Goal: Task Accomplishment & Management: Manage account settings

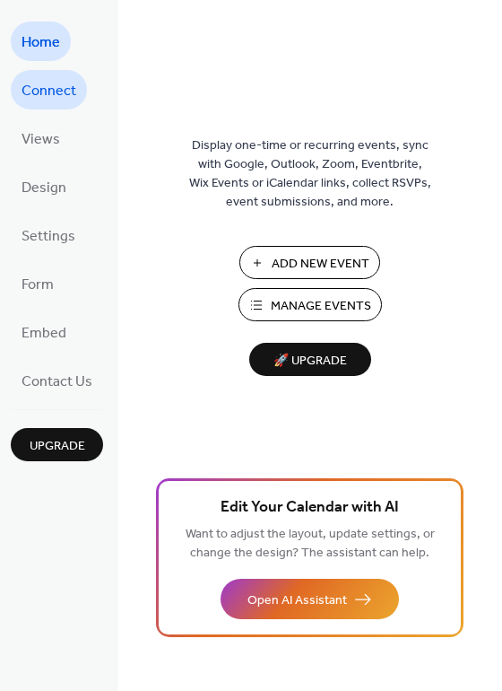
click at [42, 91] on span "Connect" at bounding box center [49, 91] width 55 height 29
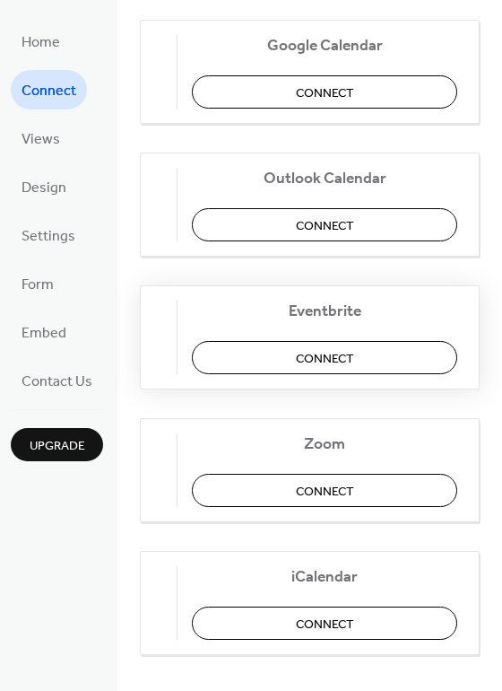
scroll to position [373, 0]
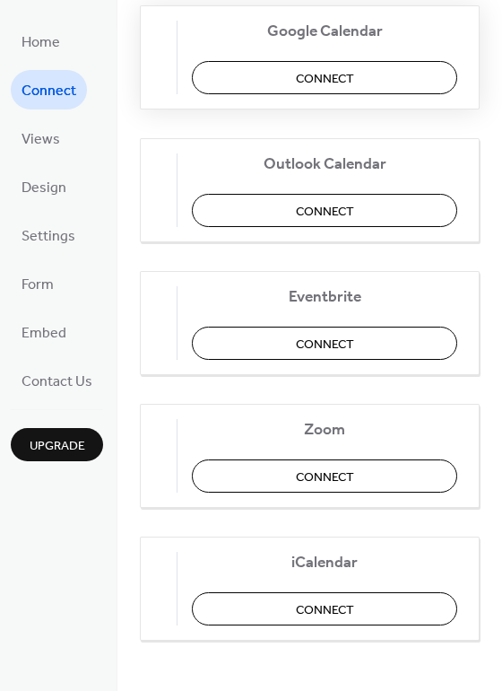
click at [334, 70] on span "Connect" at bounding box center [325, 78] width 58 height 19
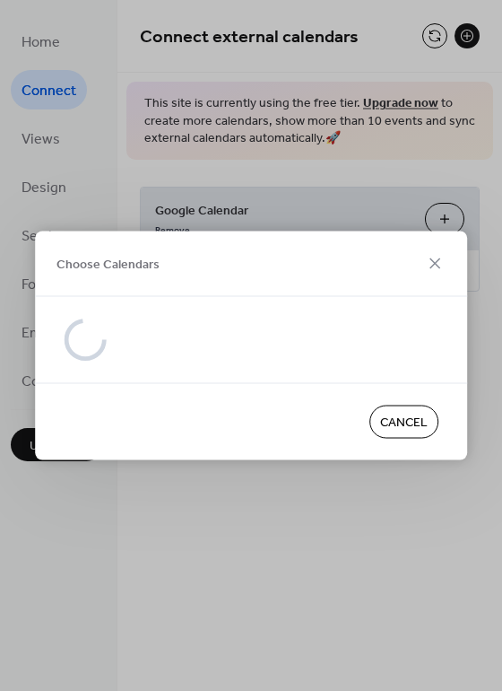
scroll to position [0, 0]
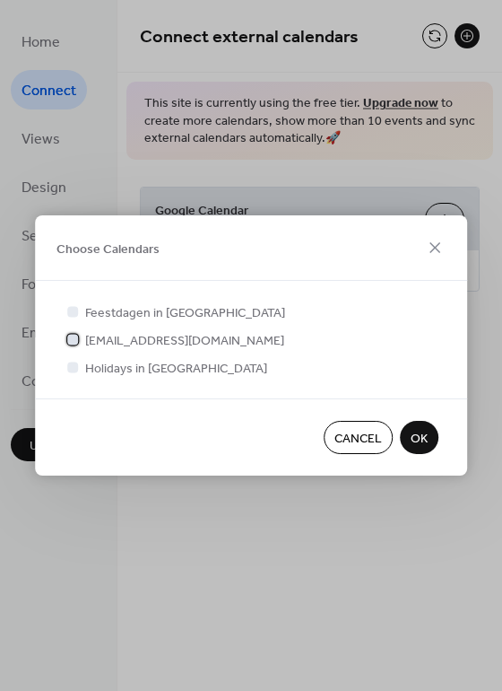
click at [72, 343] on div at bounding box center [72, 339] width 11 height 11
click at [426, 430] on span "OK" at bounding box center [419, 439] width 17 height 19
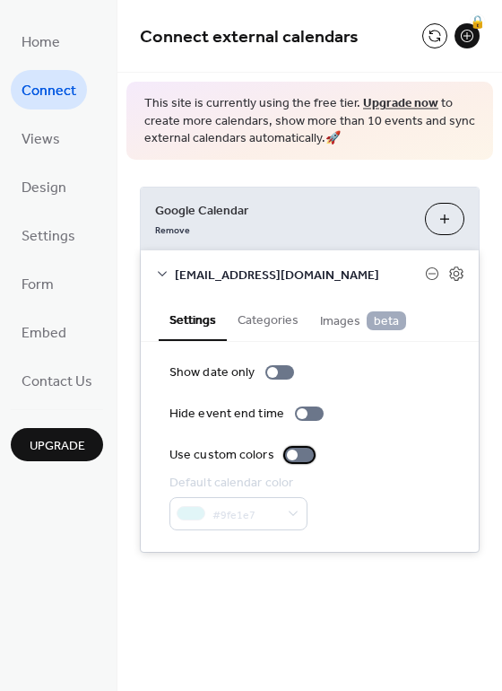
click at [289, 459] on div at bounding box center [299, 454] width 29 height 14
click at [267, 312] on button "Categories" at bounding box center [268, 318] width 83 height 41
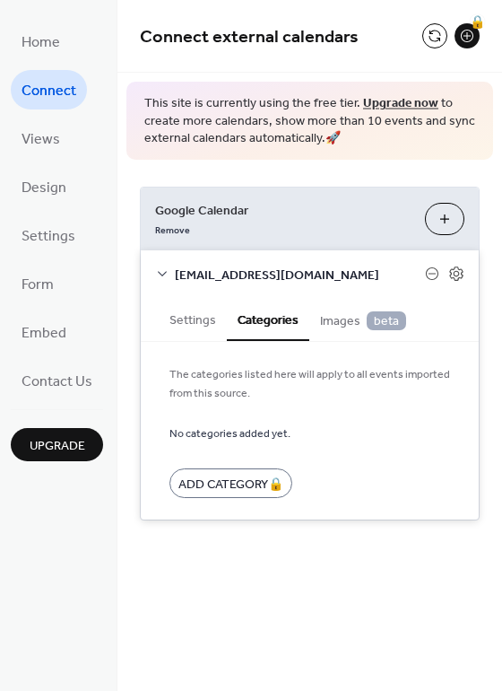
click at [341, 316] on span "Images beta" at bounding box center [363, 321] width 86 height 20
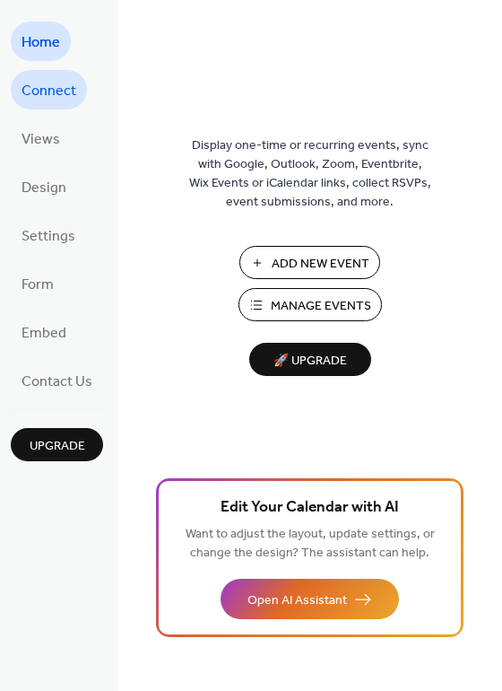
click at [43, 95] on span "Connect" at bounding box center [49, 91] width 55 height 29
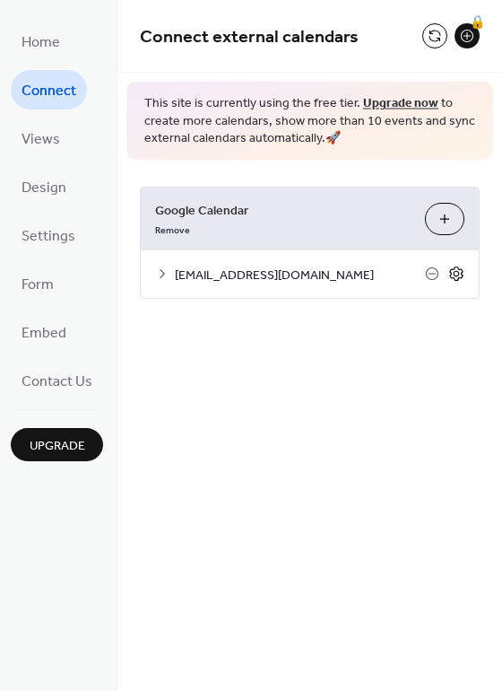
click at [454, 276] on icon at bounding box center [456, 273] width 16 height 16
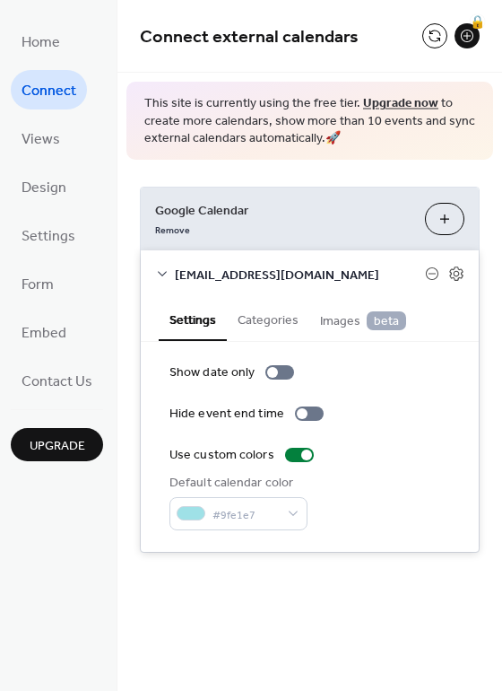
click at [274, 317] on button "Categories" at bounding box center [268, 318] width 83 height 41
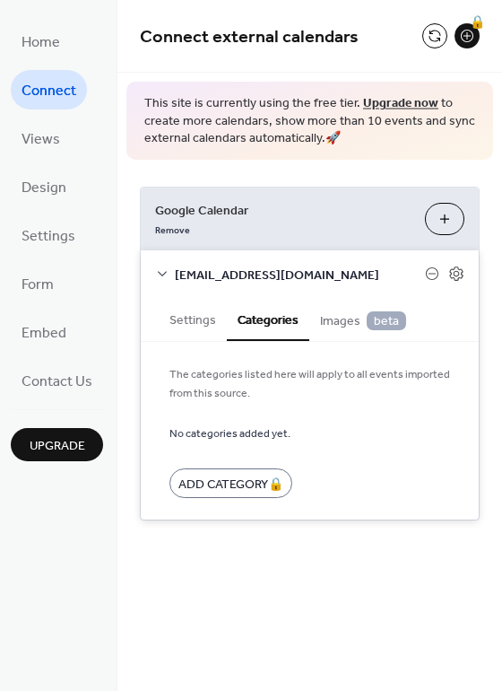
click at [155, 277] on icon at bounding box center [162, 273] width 14 height 14
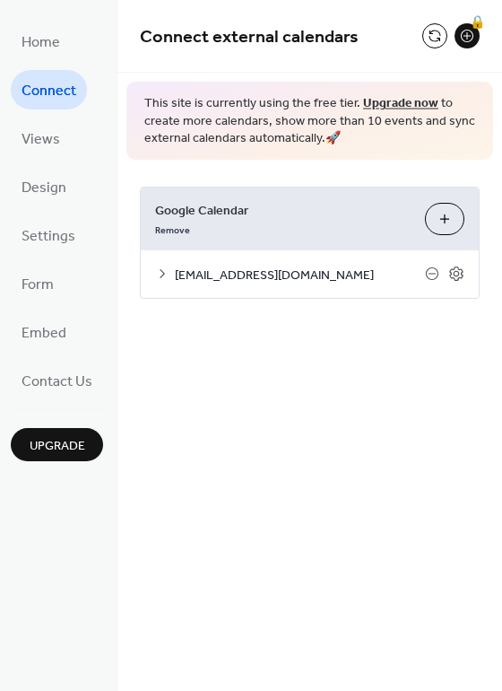
click at [155, 270] on icon at bounding box center [162, 273] width 14 height 14
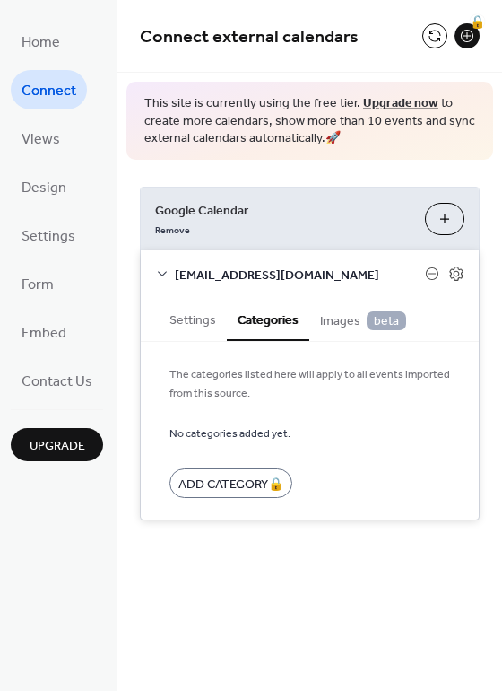
click at [189, 313] on button "Settings" at bounding box center [193, 318] width 68 height 41
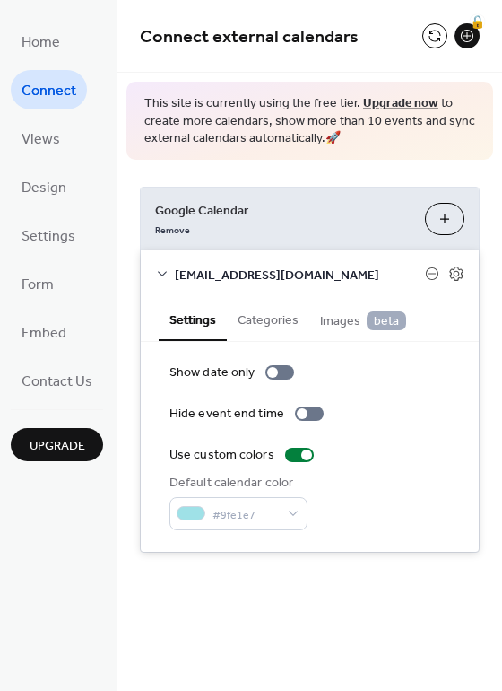
click at [32, 107] on link "Connect" at bounding box center [49, 89] width 76 height 39
click at [39, 137] on span "Views" at bounding box center [41, 140] width 39 height 29
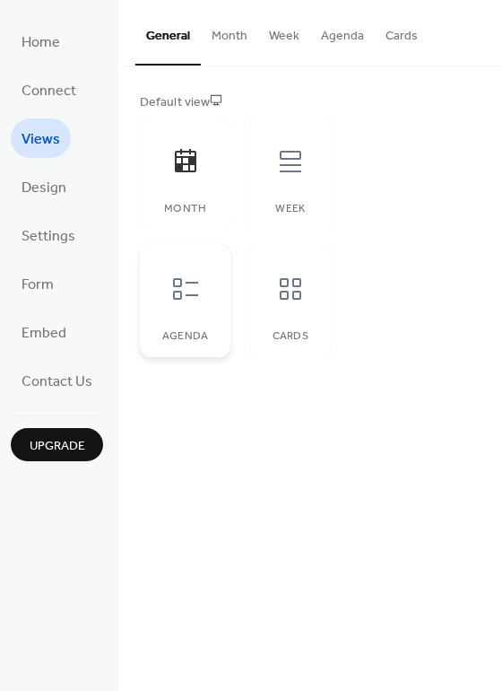
click at [193, 319] on div "Agenda" at bounding box center [185, 300] width 91 height 113
click at [297, 313] on div at bounding box center [291, 289] width 54 height 54
click at [285, 188] on div "Week" at bounding box center [290, 173] width 91 height 113
click at [22, 191] on span "Design" at bounding box center [44, 188] width 45 height 29
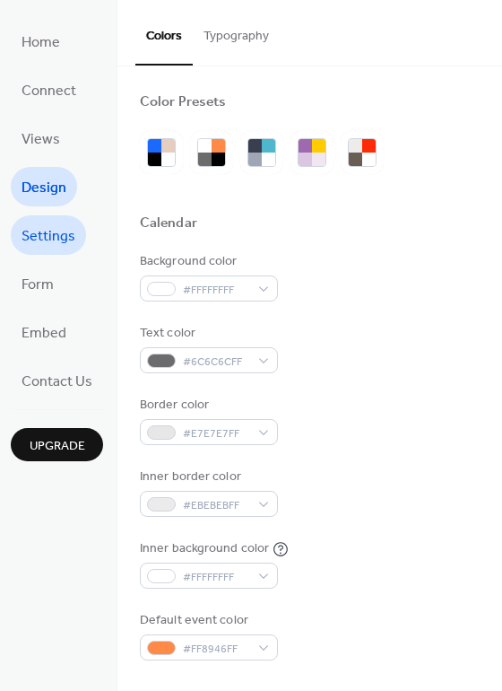
click at [50, 246] on span "Settings" at bounding box center [49, 236] width 54 height 29
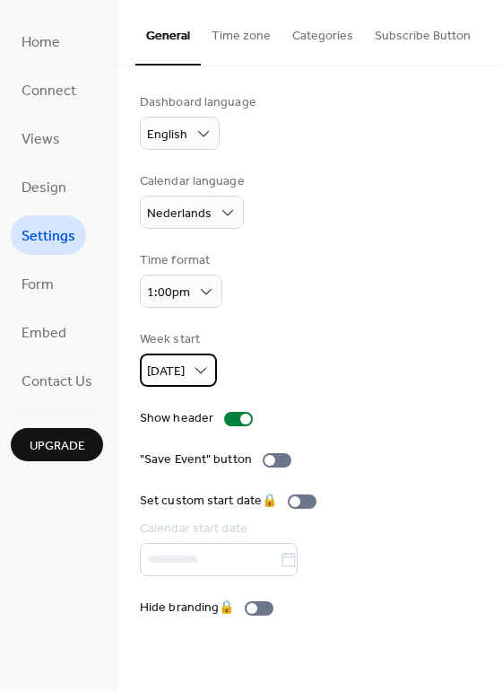
click at [187, 368] on div "[DATE]" at bounding box center [178, 369] width 77 height 33
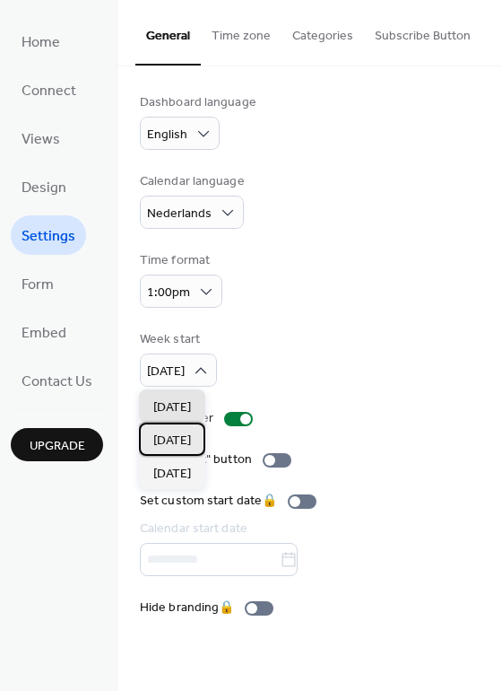
click at [190, 436] on span "[DATE]" at bounding box center [172, 440] width 38 height 19
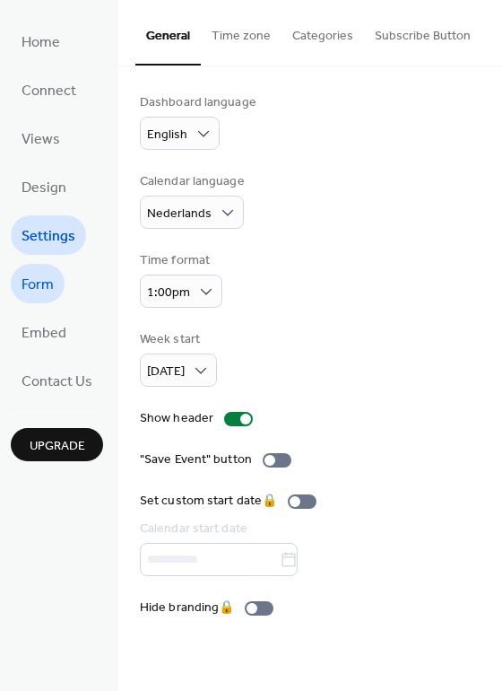
click at [45, 292] on span "Form" at bounding box center [38, 285] width 32 height 29
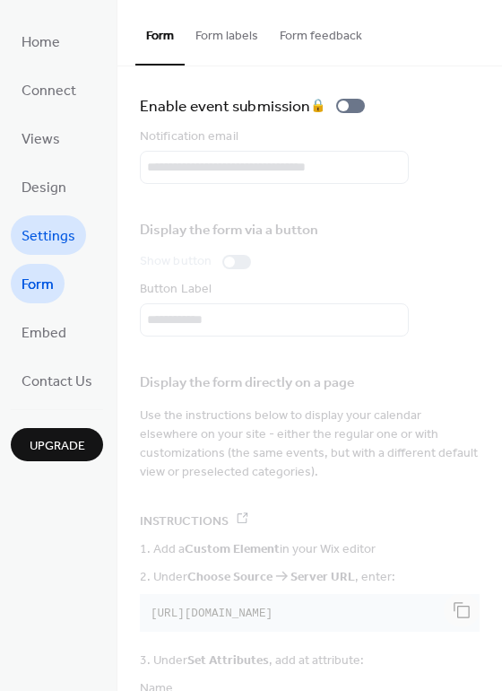
click at [61, 239] on span "Settings" at bounding box center [49, 236] width 54 height 29
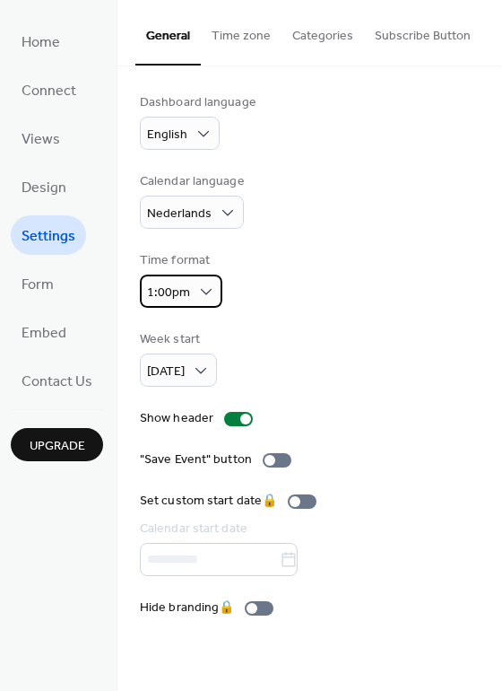
click at [168, 291] on span "1:00pm" at bounding box center [168, 293] width 43 height 24
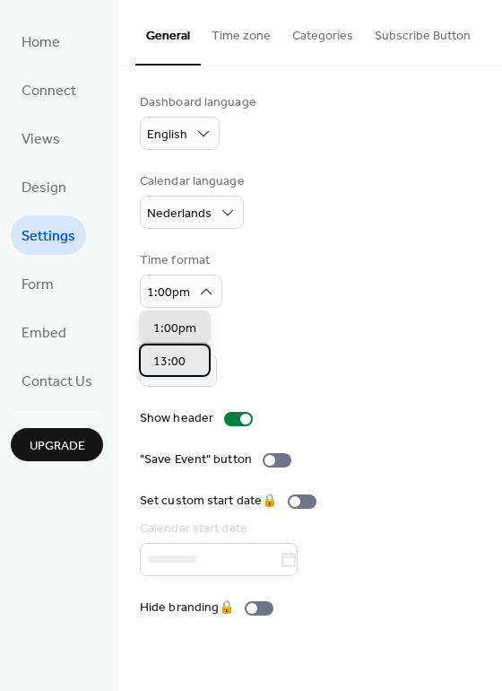
click at [172, 352] on span "13:00" at bounding box center [169, 361] width 32 height 19
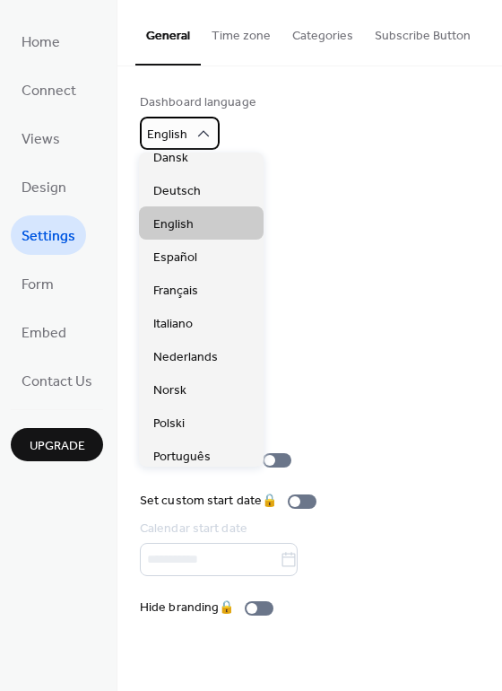
scroll to position [90, 0]
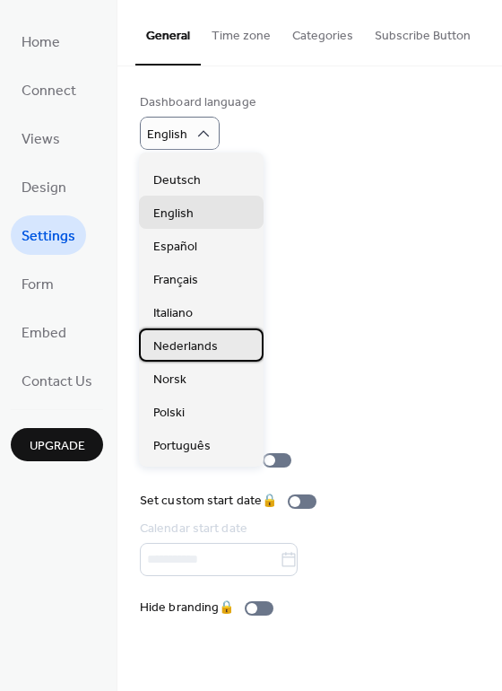
click at [183, 343] on span "Nederlands" at bounding box center [185, 346] width 65 height 19
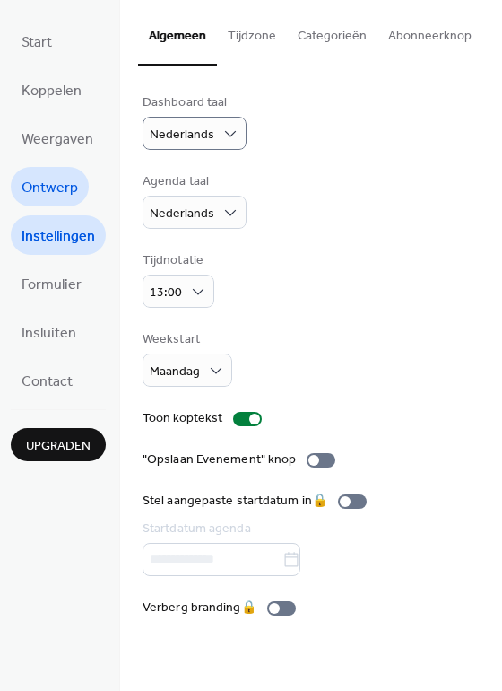
click at [68, 187] on span "Ontwerp" at bounding box center [50, 188] width 56 height 29
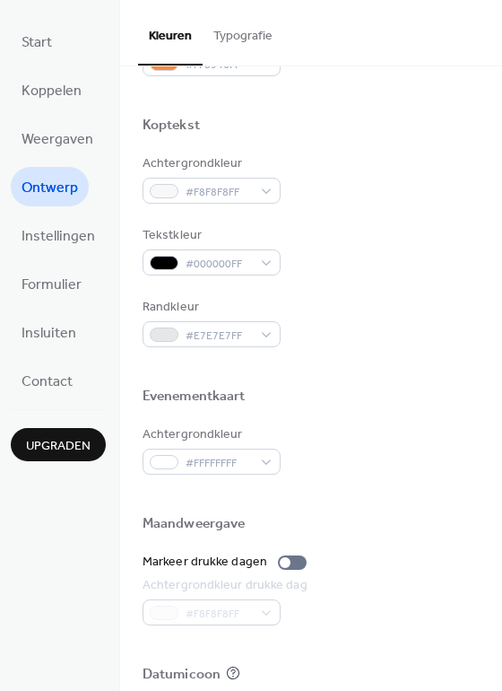
scroll to position [587, 0]
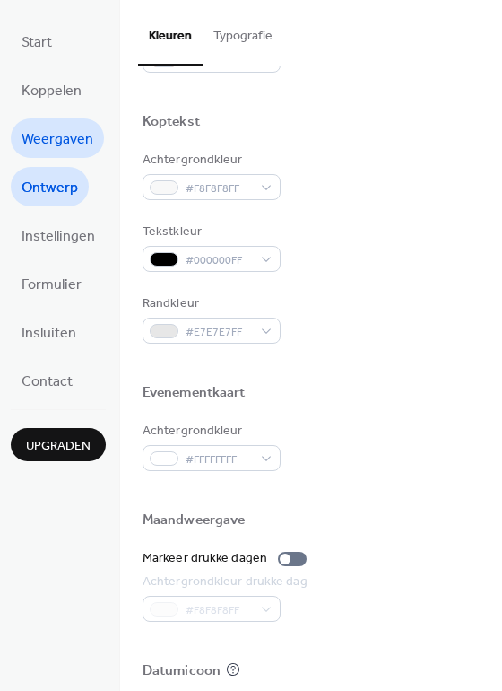
click at [39, 128] on span "Weergaven" at bounding box center [58, 140] width 72 height 29
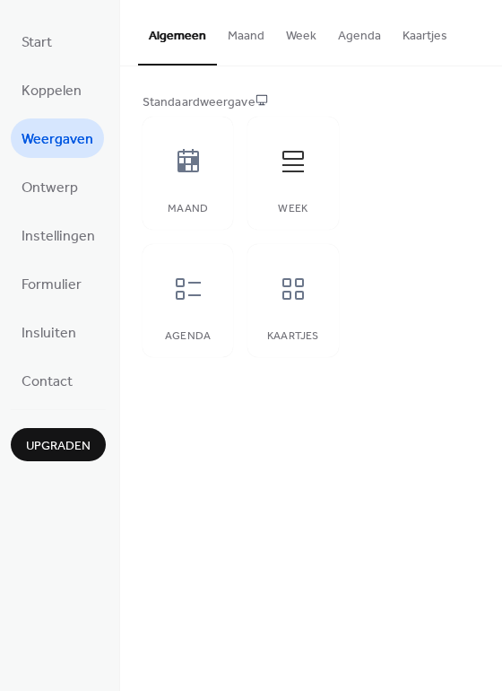
click at [246, 28] on button "Maand" at bounding box center [246, 32] width 58 height 64
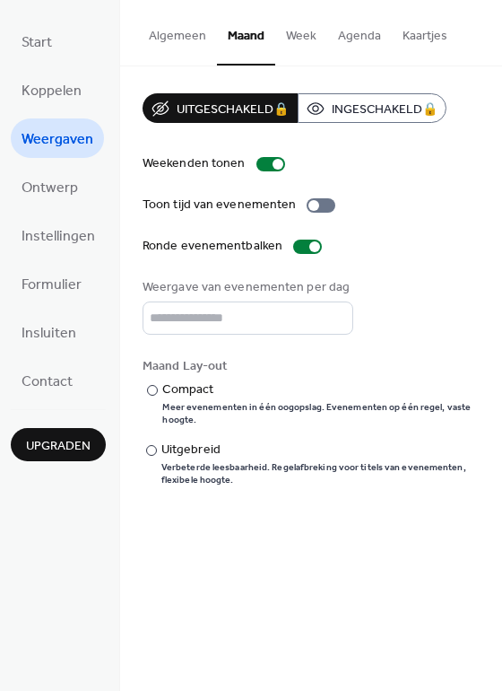
click at [300, 27] on button "Week" at bounding box center [301, 32] width 52 height 64
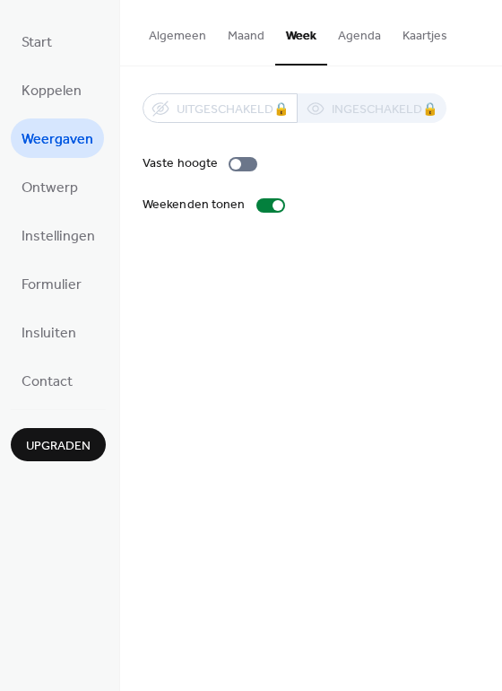
click at [352, 38] on button "Agenda" at bounding box center [359, 32] width 65 height 64
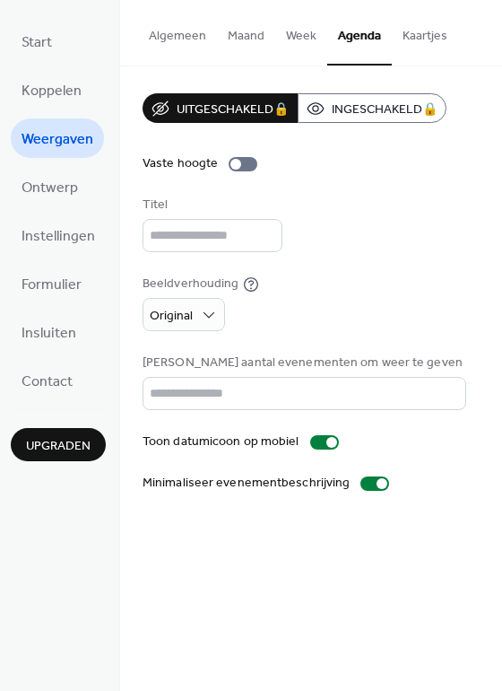
click at [423, 33] on button "Kaartjes" at bounding box center [425, 32] width 66 height 64
